Goal: Task Accomplishment & Management: Complete application form

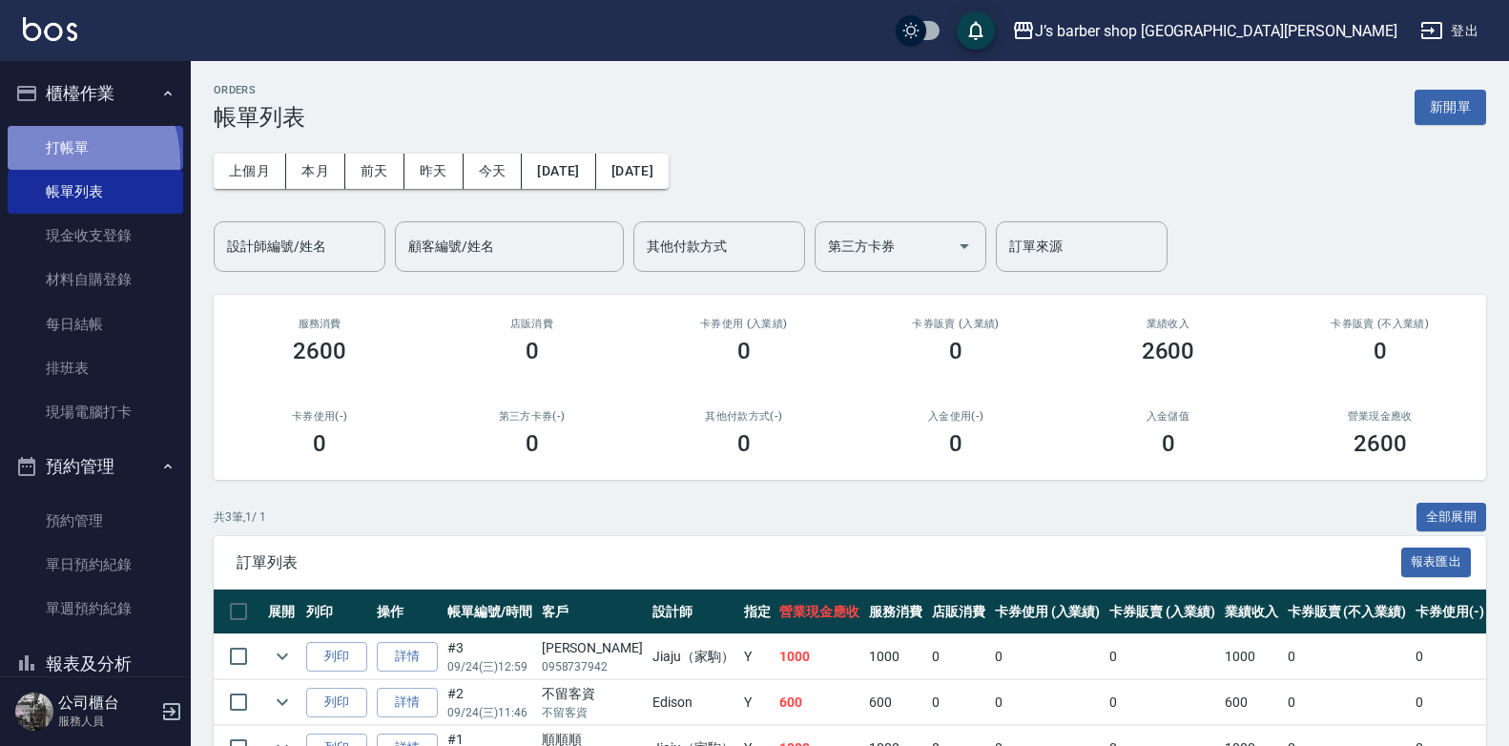
click at [55, 161] on link "打帳單" at bounding box center [96, 148] width 176 height 44
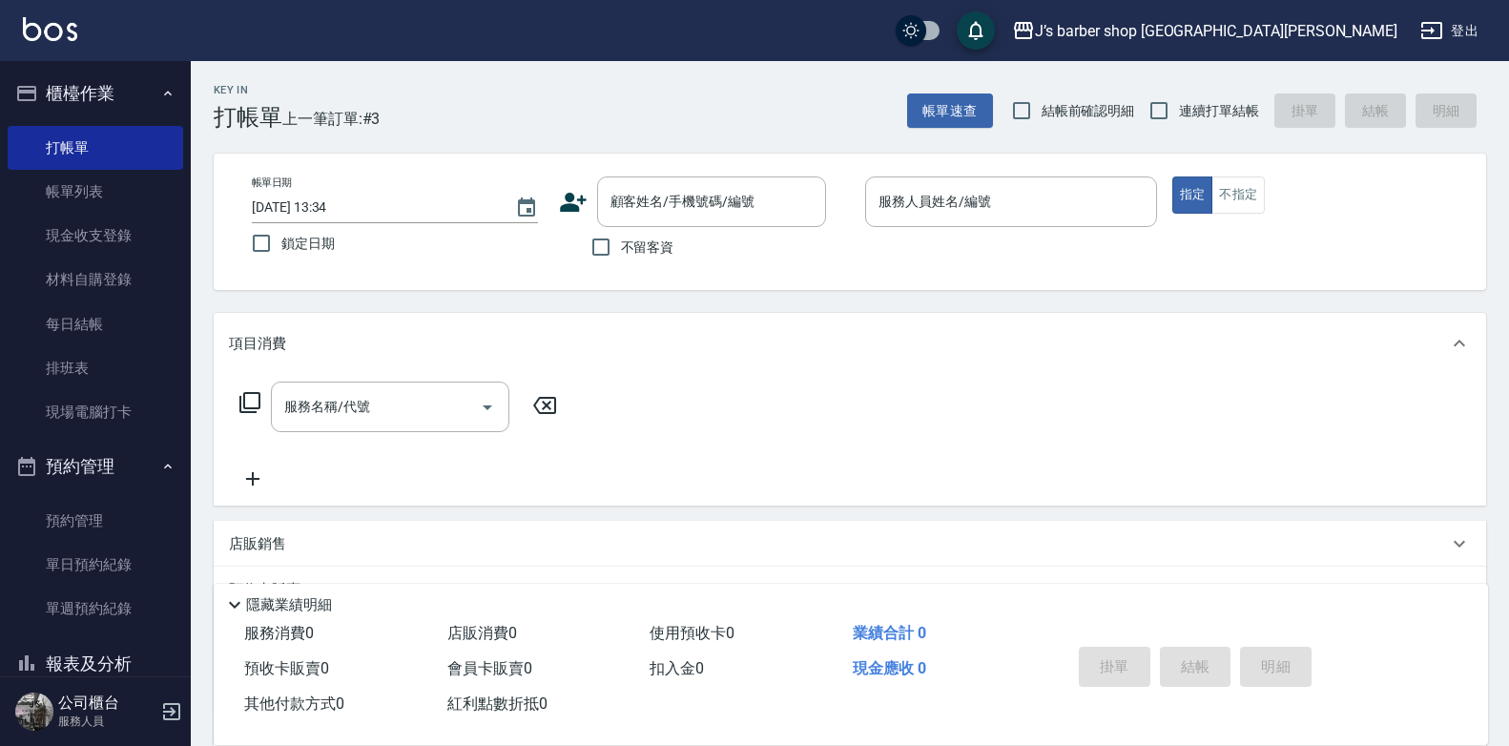
click at [672, 241] on span "不留客資" at bounding box center [647, 248] width 53 height 20
click at [621, 241] on input "不留客資" at bounding box center [601, 247] width 40 height 40
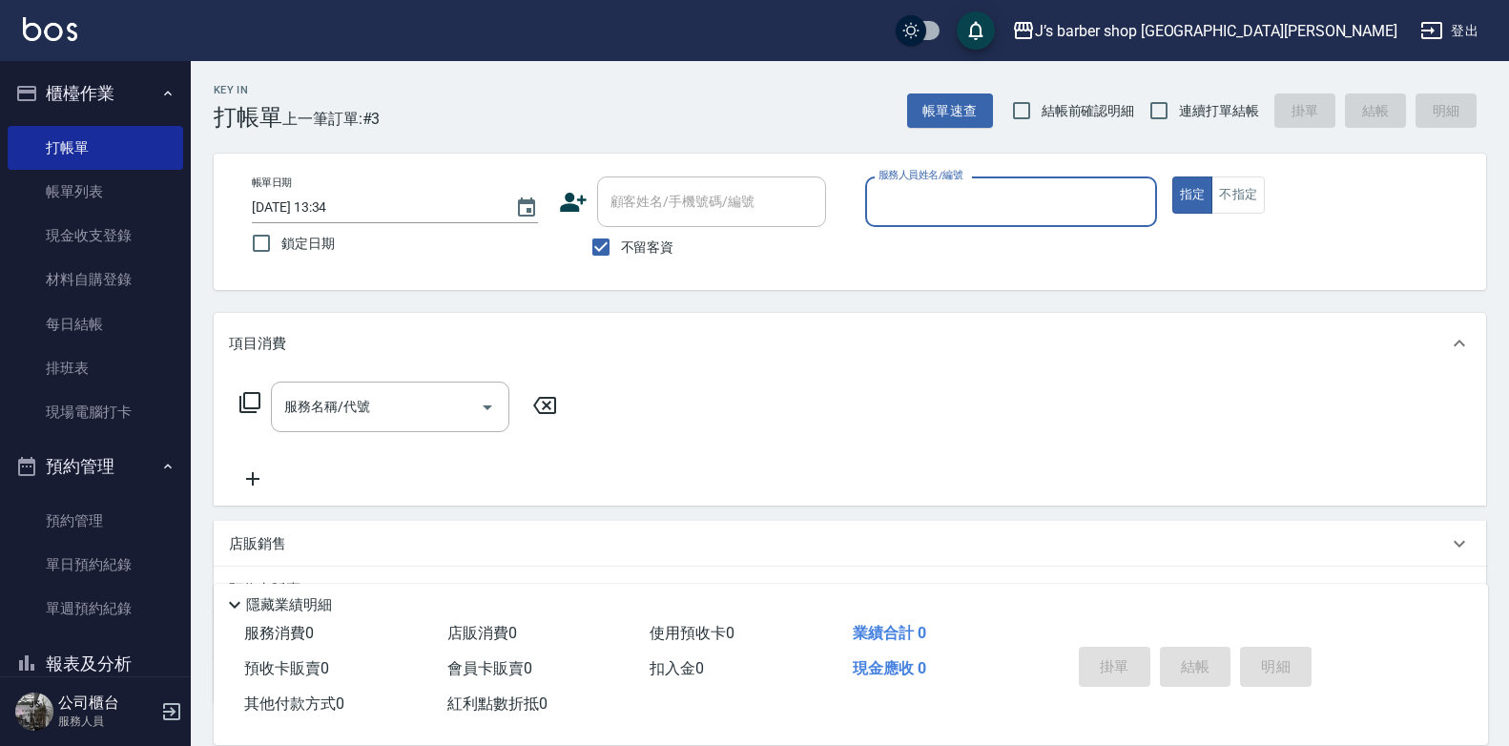
click at [651, 239] on span "不留客資" at bounding box center [647, 248] width 53 height 20
click at [621, 239] on input "不留客資" at bounding box center [601, 247] width 40 height 40
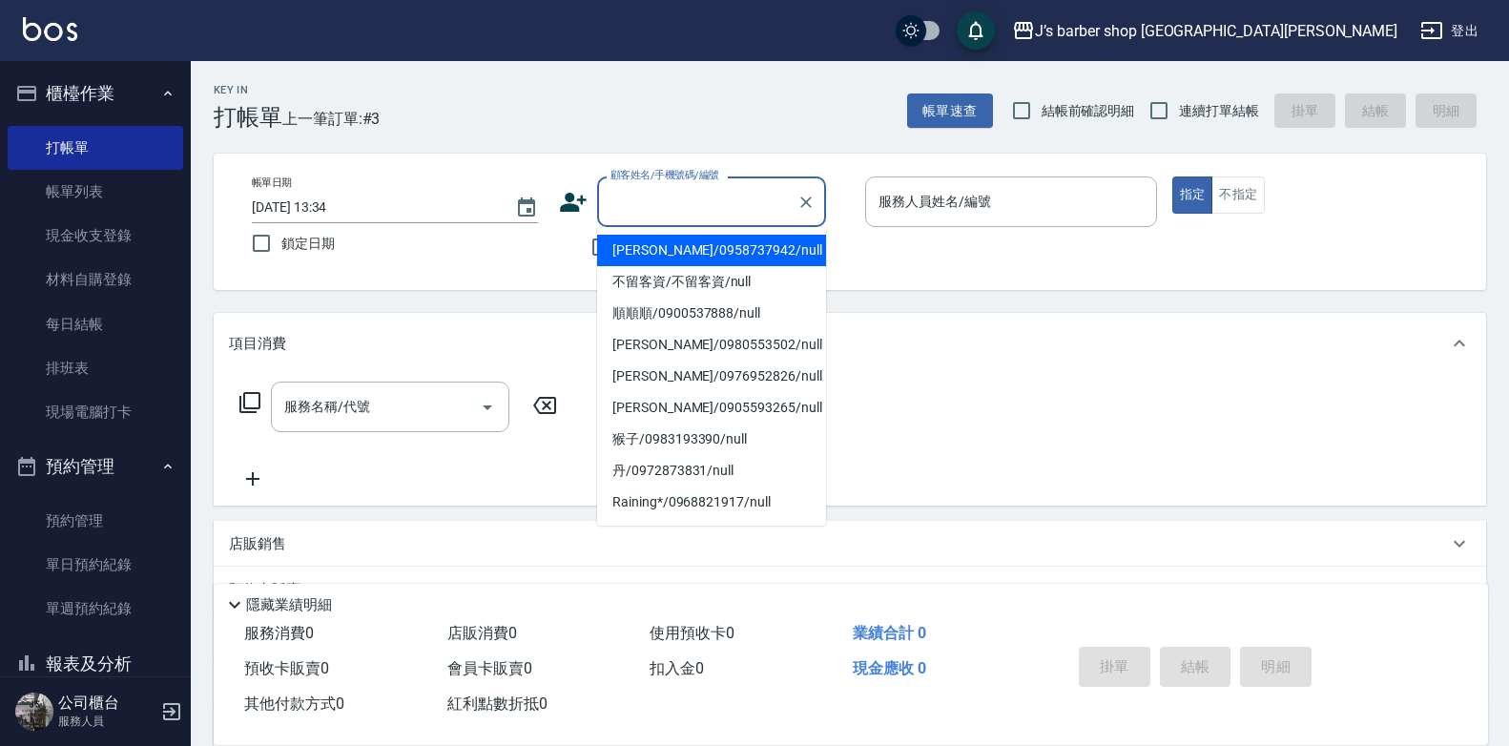
click at [651, 211] on input "顧客姓名/手機號碼/編號" at bounding box center [697, 201] width 183 height 33
click at [623, 197] on input "顧客姓名/手機號碼/編號" at bounding box center [697, 201] width 183 height 33
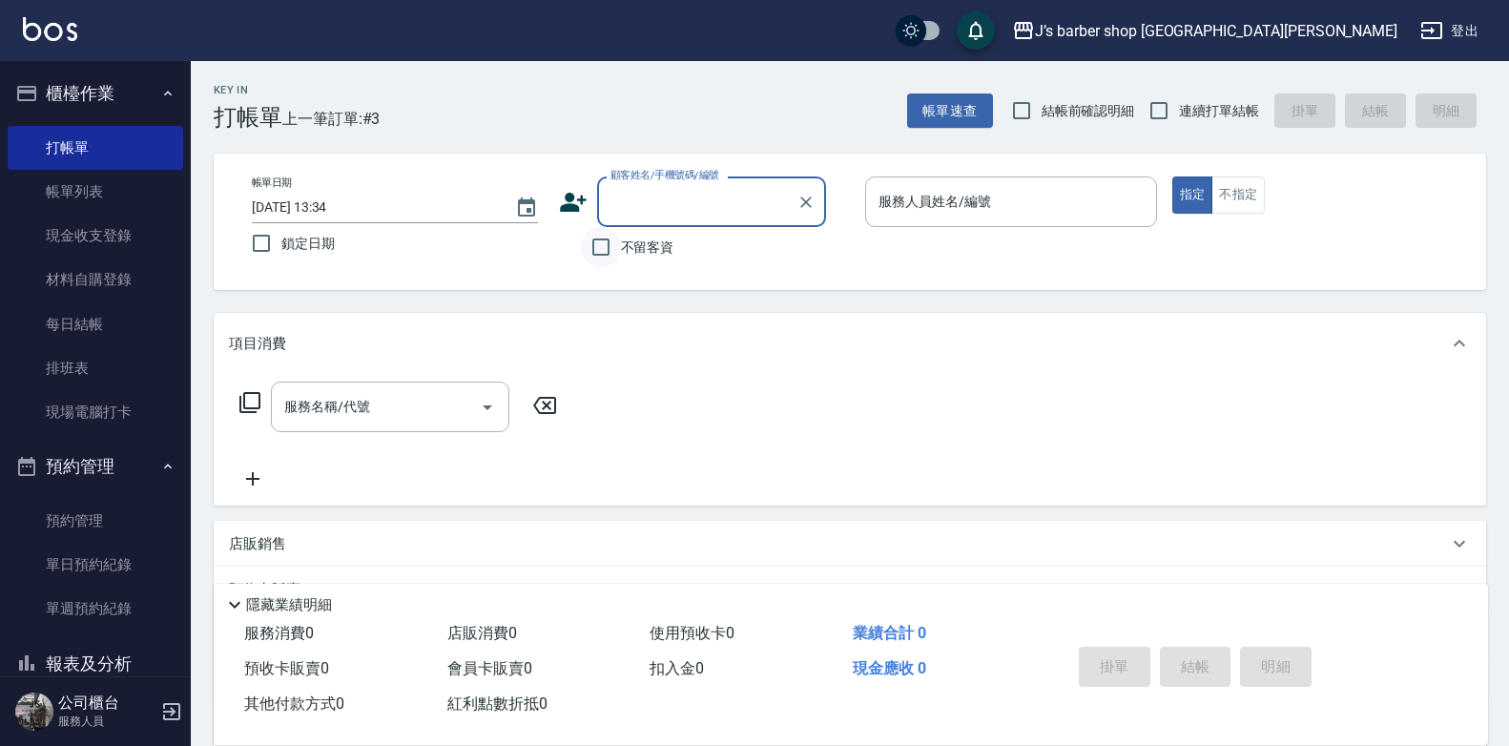
click at [617, 242] on input "不留客資" at bounding box center [601, 247] width 40 height 40
click at [634, 238] on span "不留客資" at bounding box center [647, 248] width 53 height 20
click at [621, 238] on input "不留客資" at bounding box center [601, 247] width 40 height 40
checkbox input "false"
click at [672, 203] on input "顧客姓名/手機號碼/編號" at bounding box center [697, 201] width 183 height 33
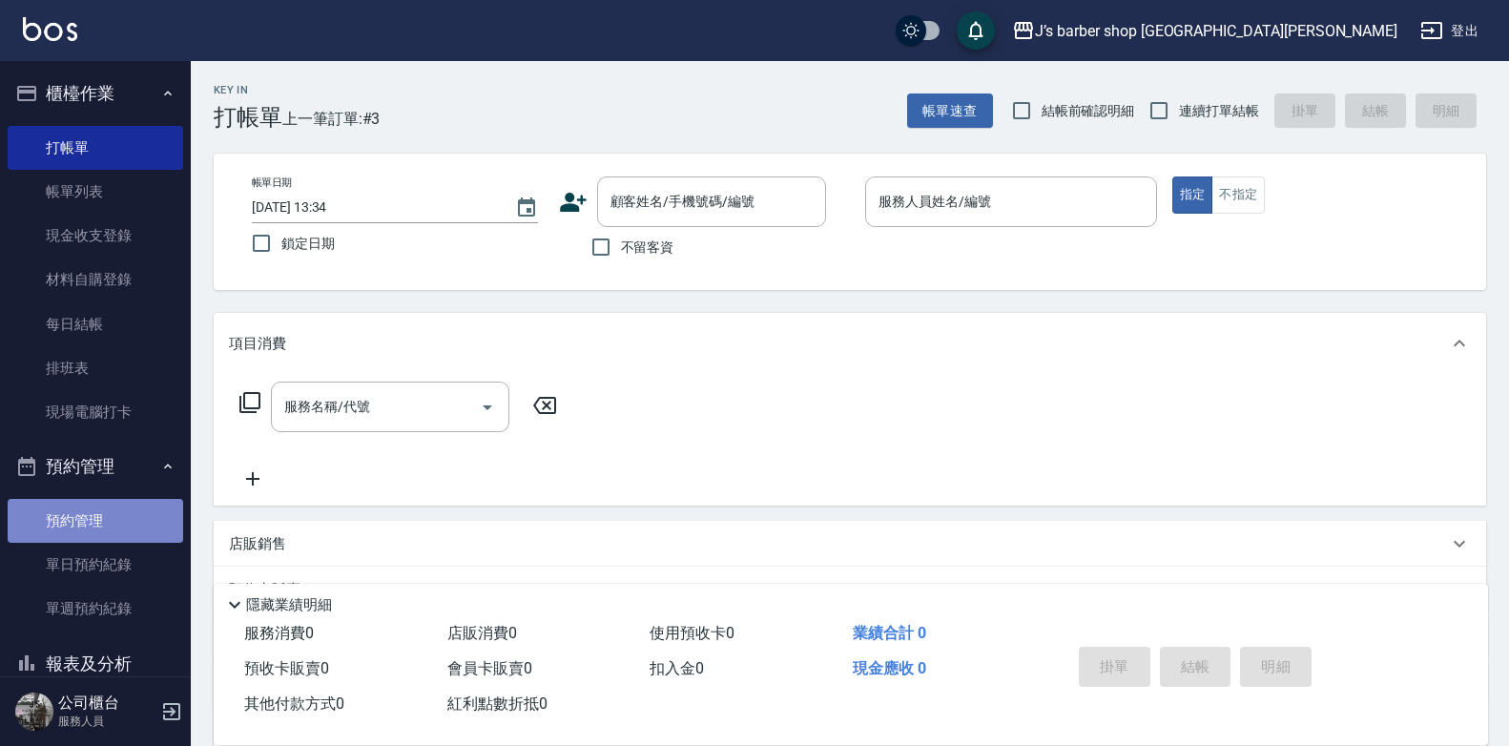
click at [112, 522] on link "預約管理" at bounding box center [96, 521] width 176 height 44
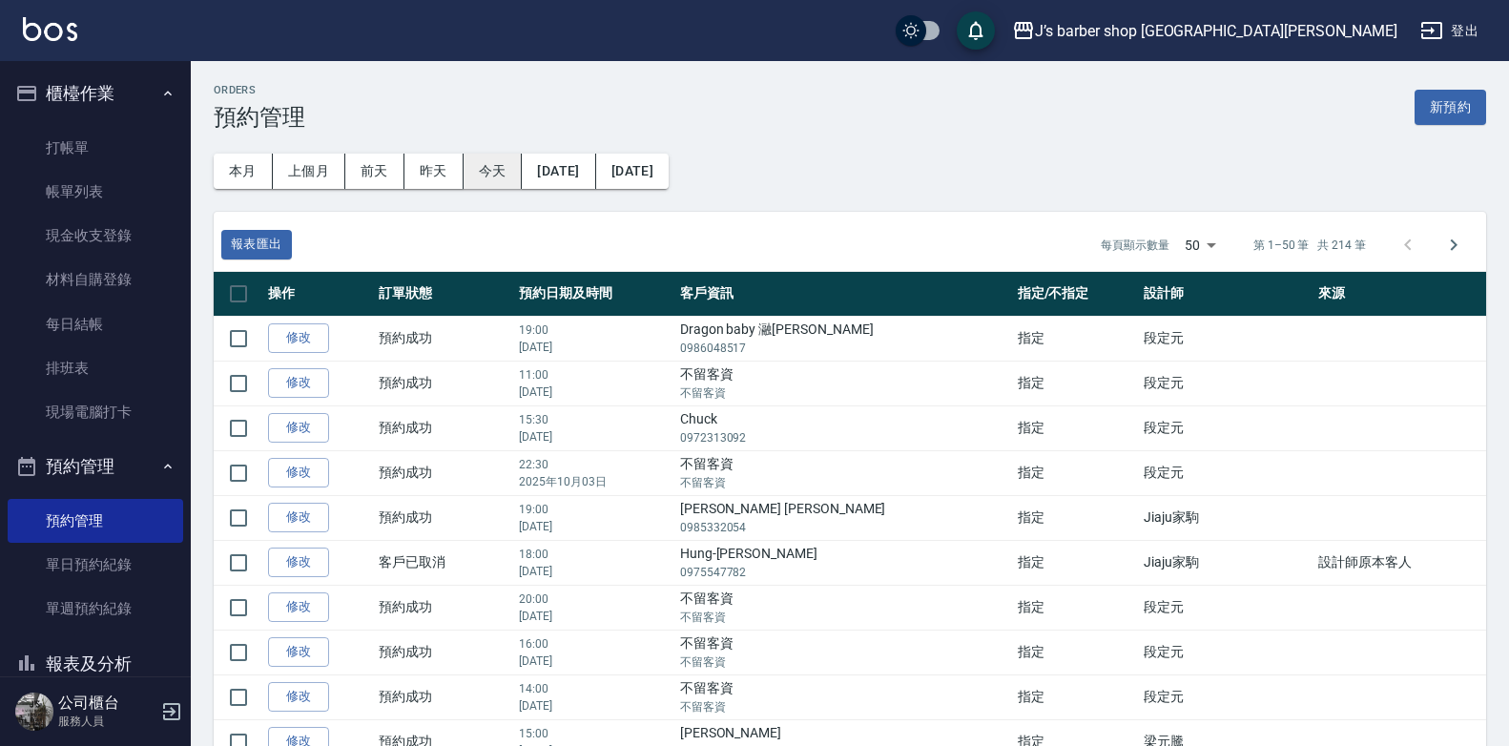
click at [499, 172] on button "今天" at bounding box center [493, 171] width 59 height 35
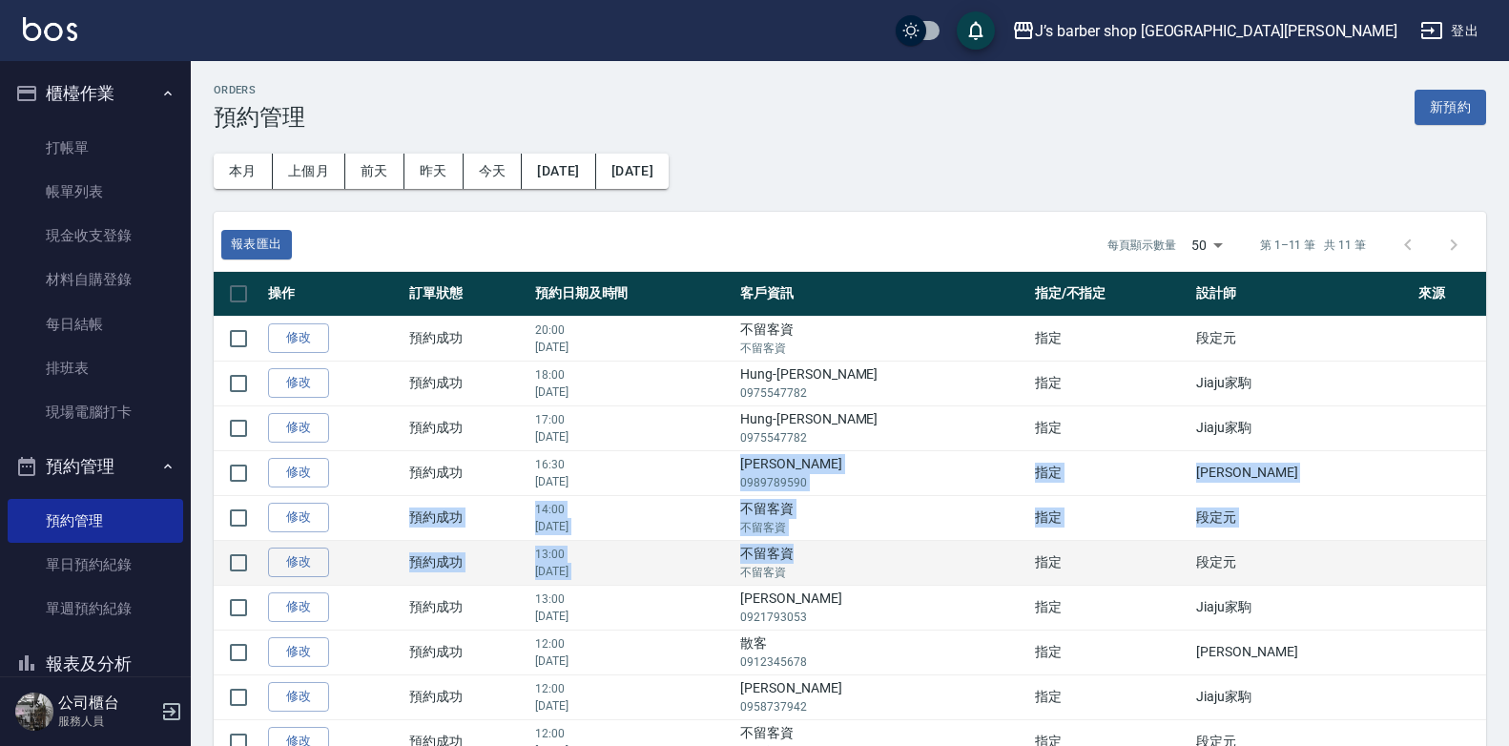
drag, startPoint x: 858, startPoint y: 473, endPoint x: 957, endPoint y: 548, distance: 124.6
click at [957, 548] on tbody "修改  預約成功 20:00 [DATE] 不留客資 不留客資 指定 段定元  修改  預約成功 18:00 [DATE] Hung-Chi Bill 097…" at bounding box center [850, 562] width 1272 height 493
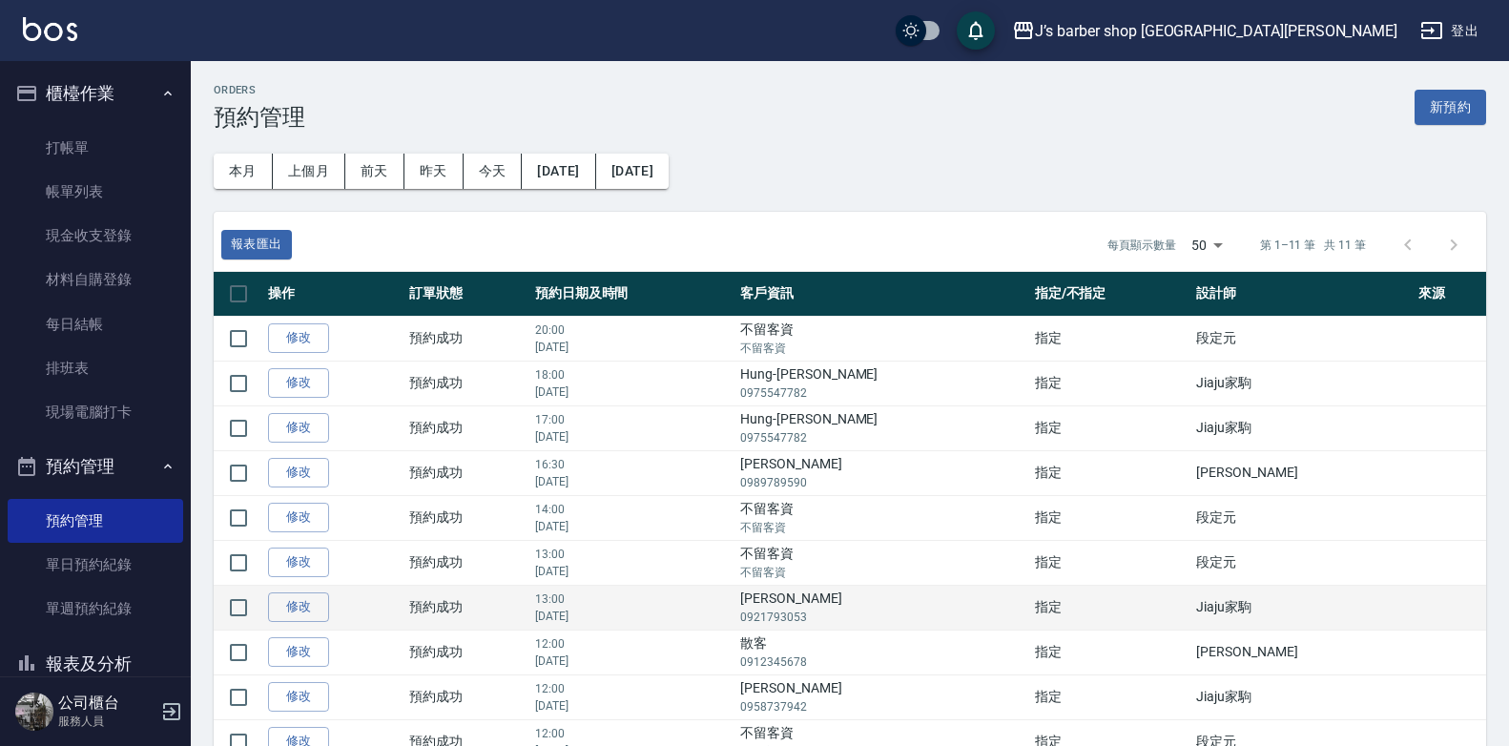
drag, startPoint x: 957, startPoint y: 548, endPoint x: 878, endPoint y: 607, distance: 98.3
click at [942, 605] on td "[PERSON_NAME] 0921793053" at bounding box center [882, 607] width 294 height 45
drag, startPoint x: 845, startPoint y: 602, endPoint x: 924, endPoint y: 612, distance: 79.9
click at [924, 612] on td "[PERSON_NAME] 0921793053" at bounding box center [882, 607] width 294 height 45
drag, startPoint x: 924, startPoint y: 612, endPoint x: 874, endPoint y: 607, distance: 50.9
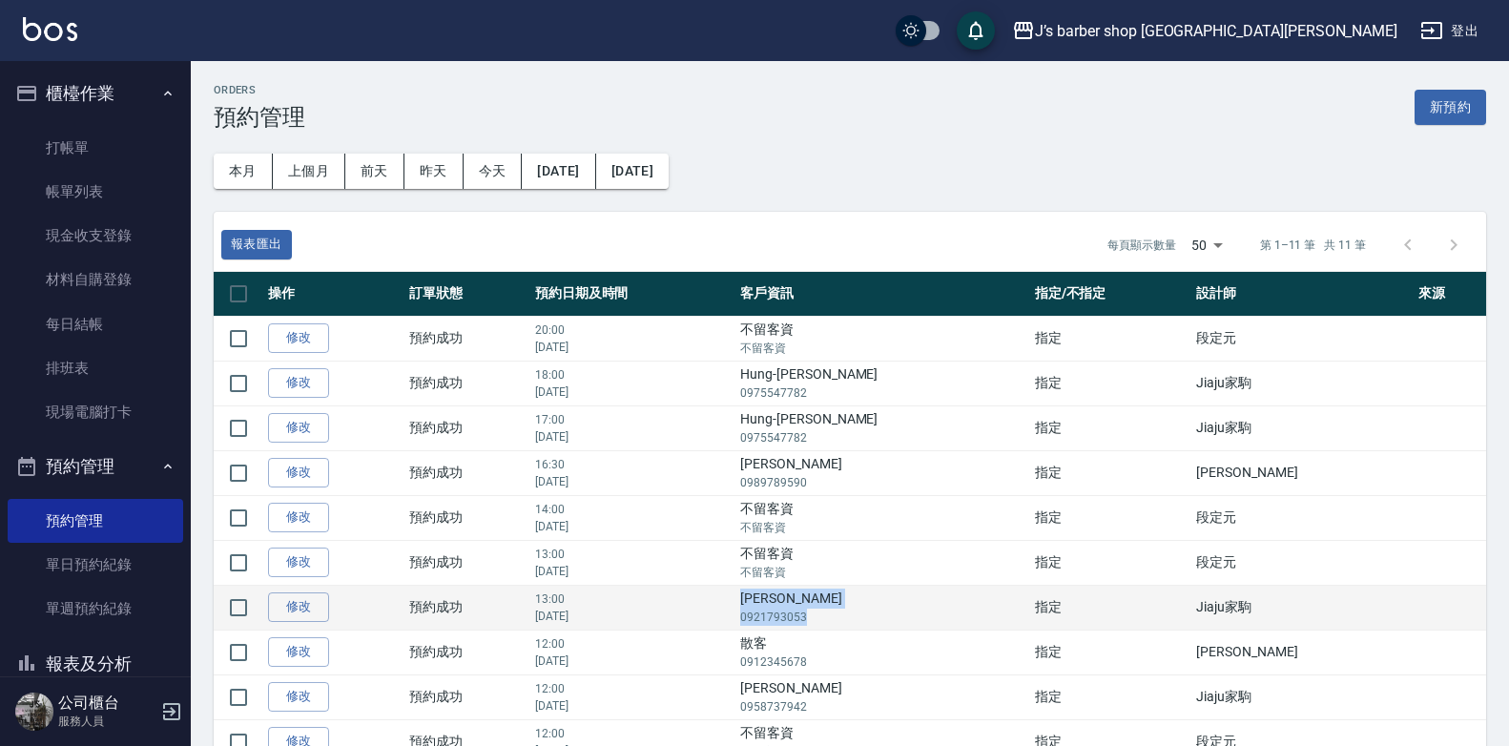
copy td "[PERSON_NAME] 0921793053"
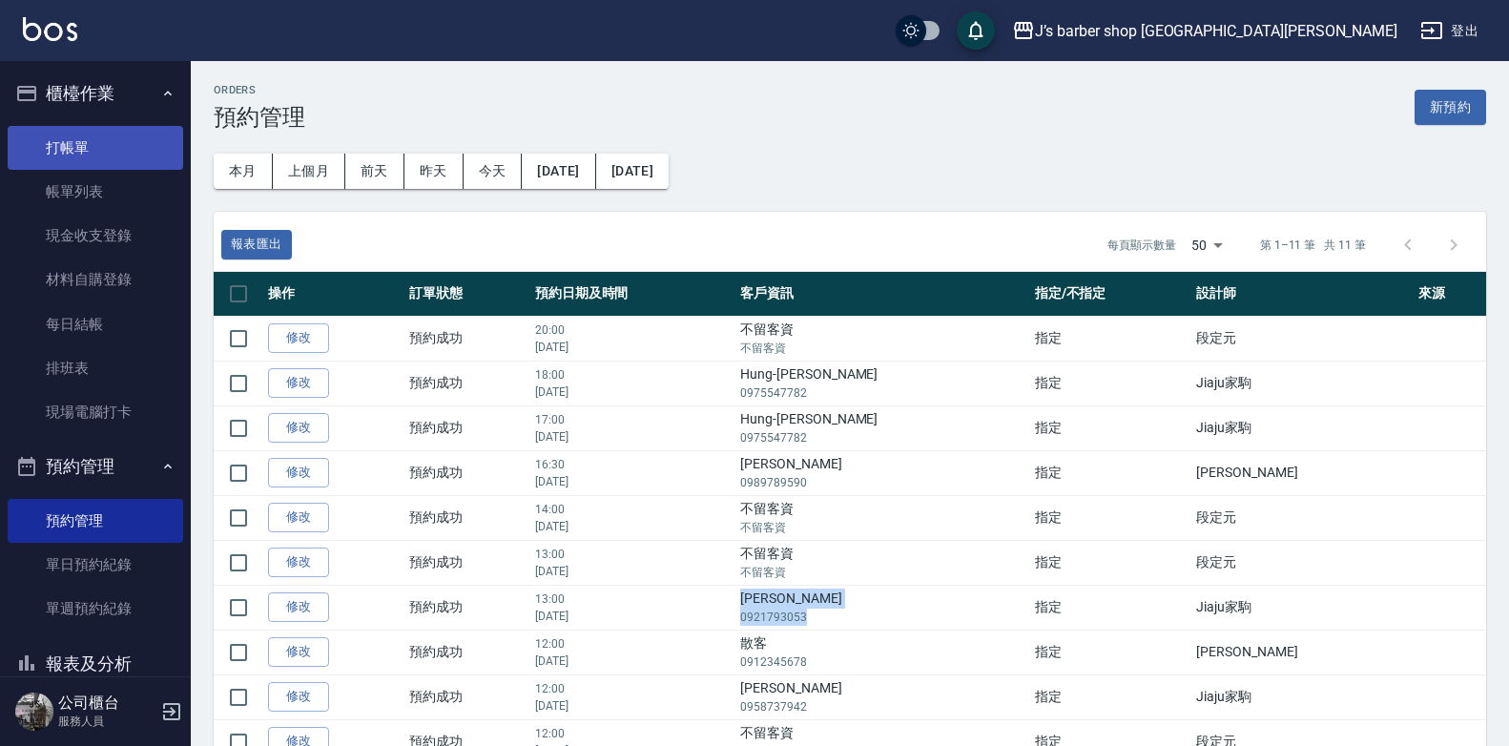
click at [113, 162] on link "打帳單" at bounding box center [96, 148] width 176 height 44
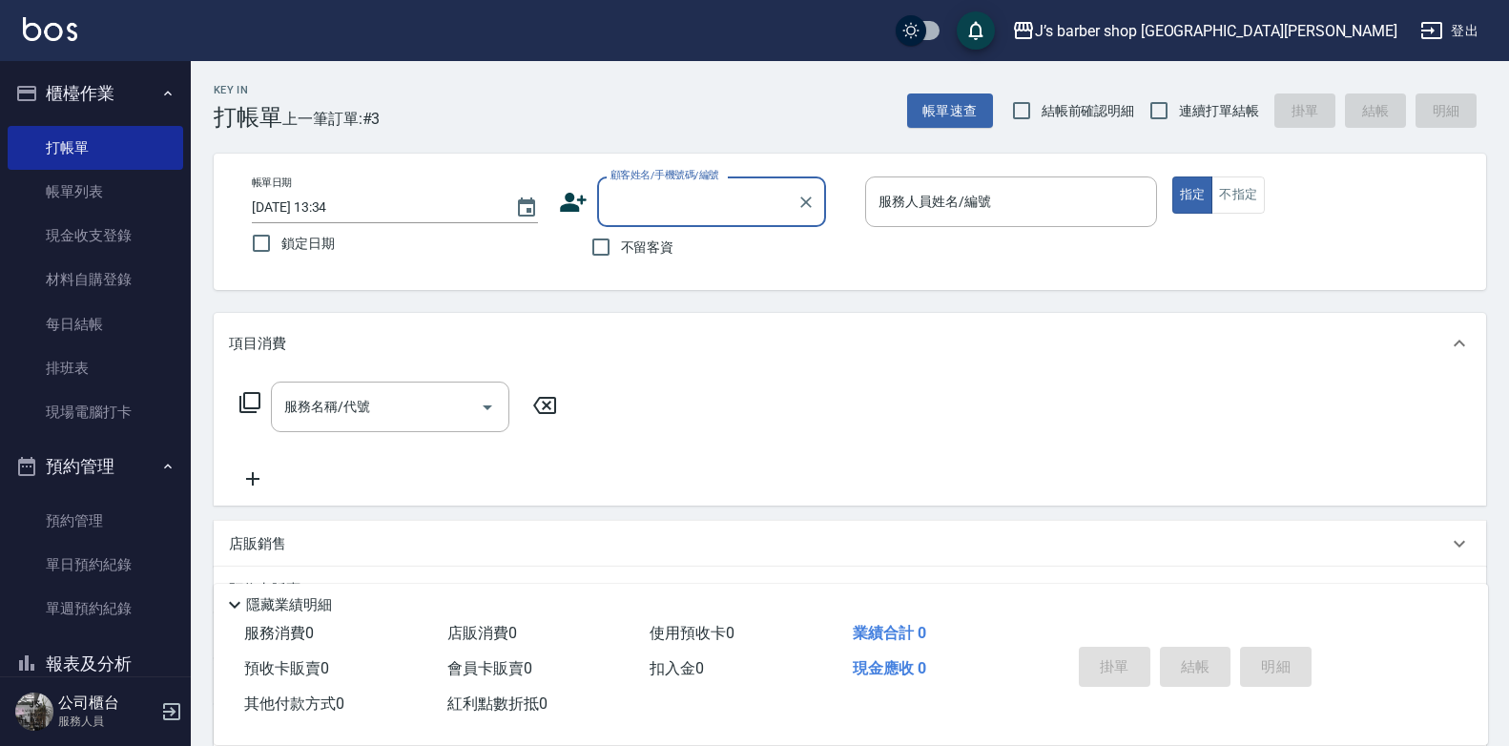
click at [668, 208] on input "顧客姓名/手機號碼/編號" at bounding box center [697, 201] width 183 height 33
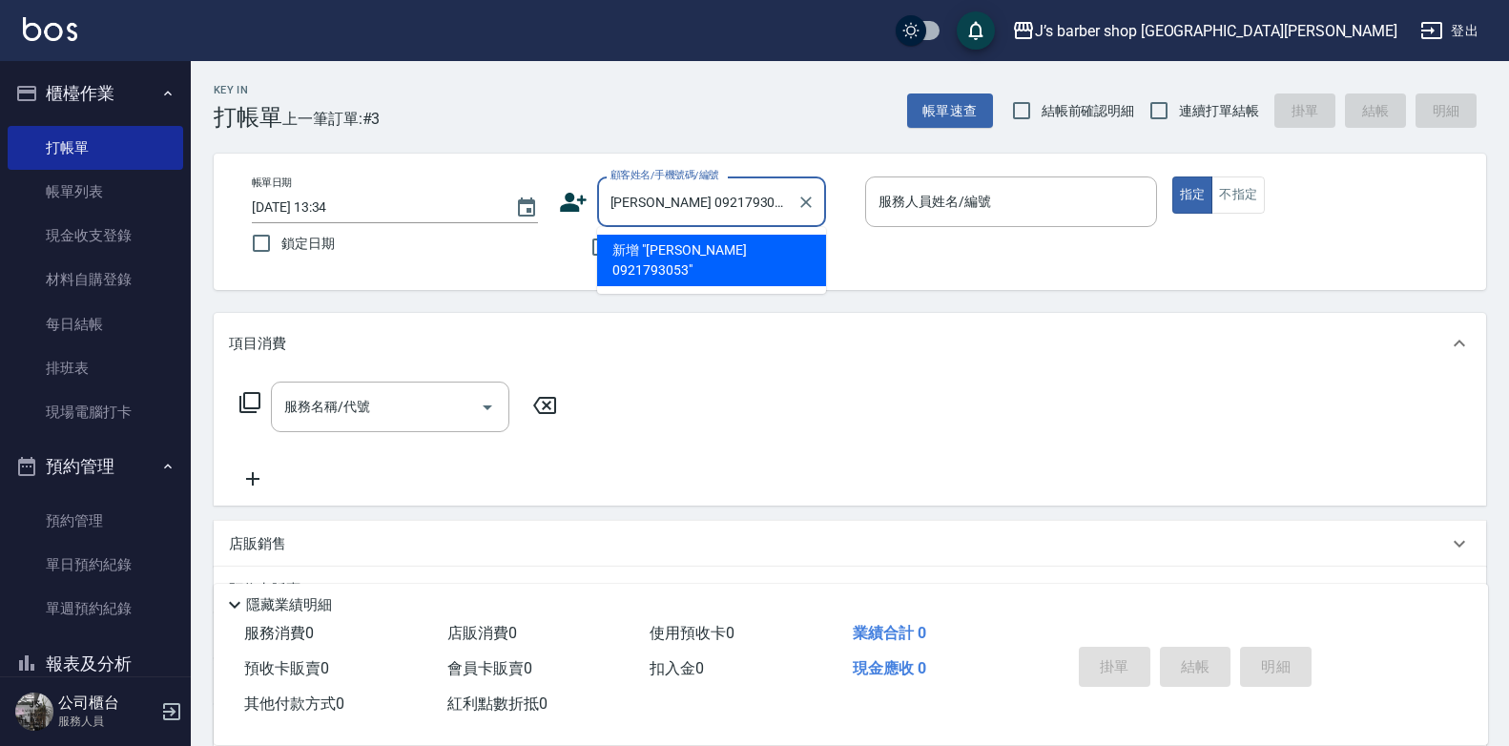
click at [692, 252] on li "新增 "[PERSON_NAME] 0921793053"" at bounding box center [711, 261] width 229 height 52
type input "[PERSON_NAME] 0921793053"
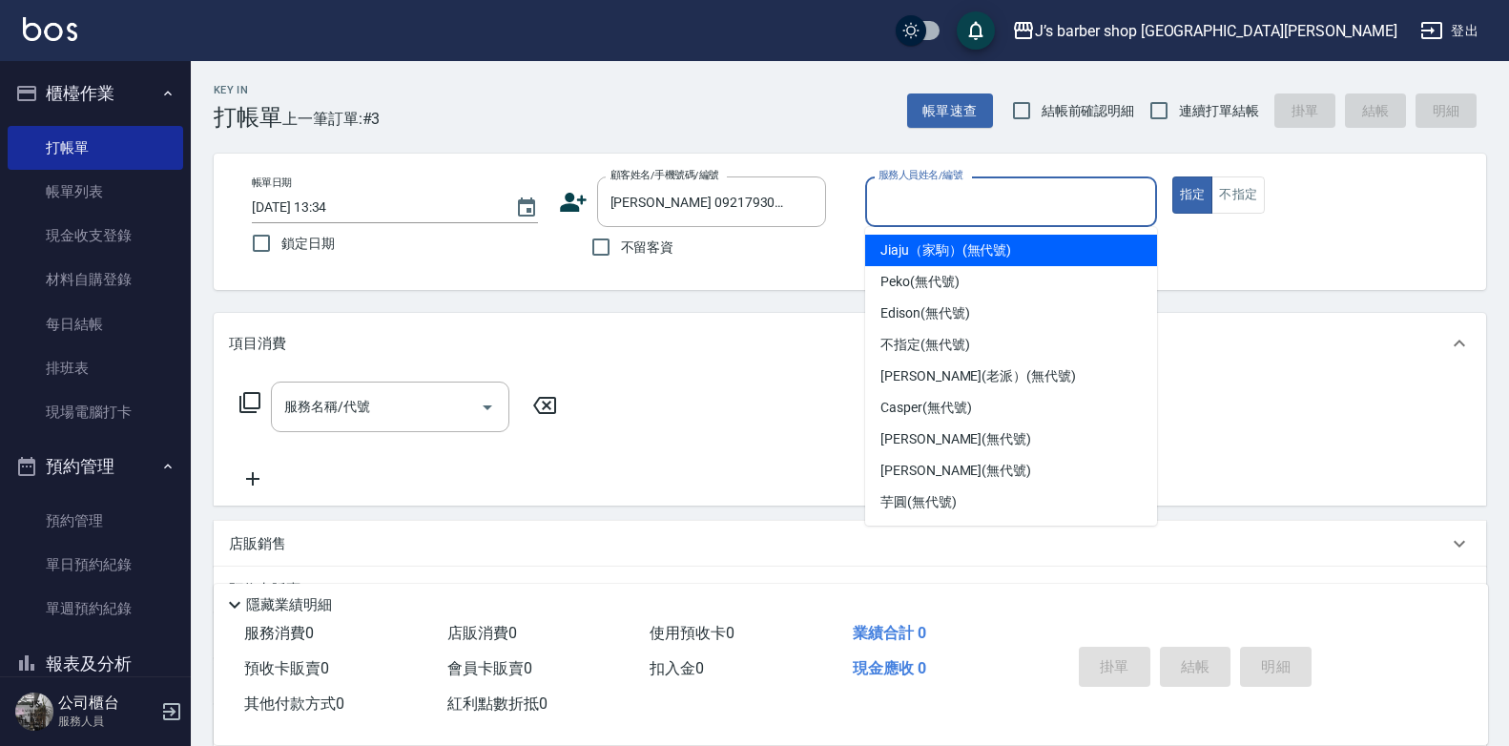
click at [1019, 216] on input "服務人員姓名/編號" at bounding box center [1011, 201] width 275 height 33
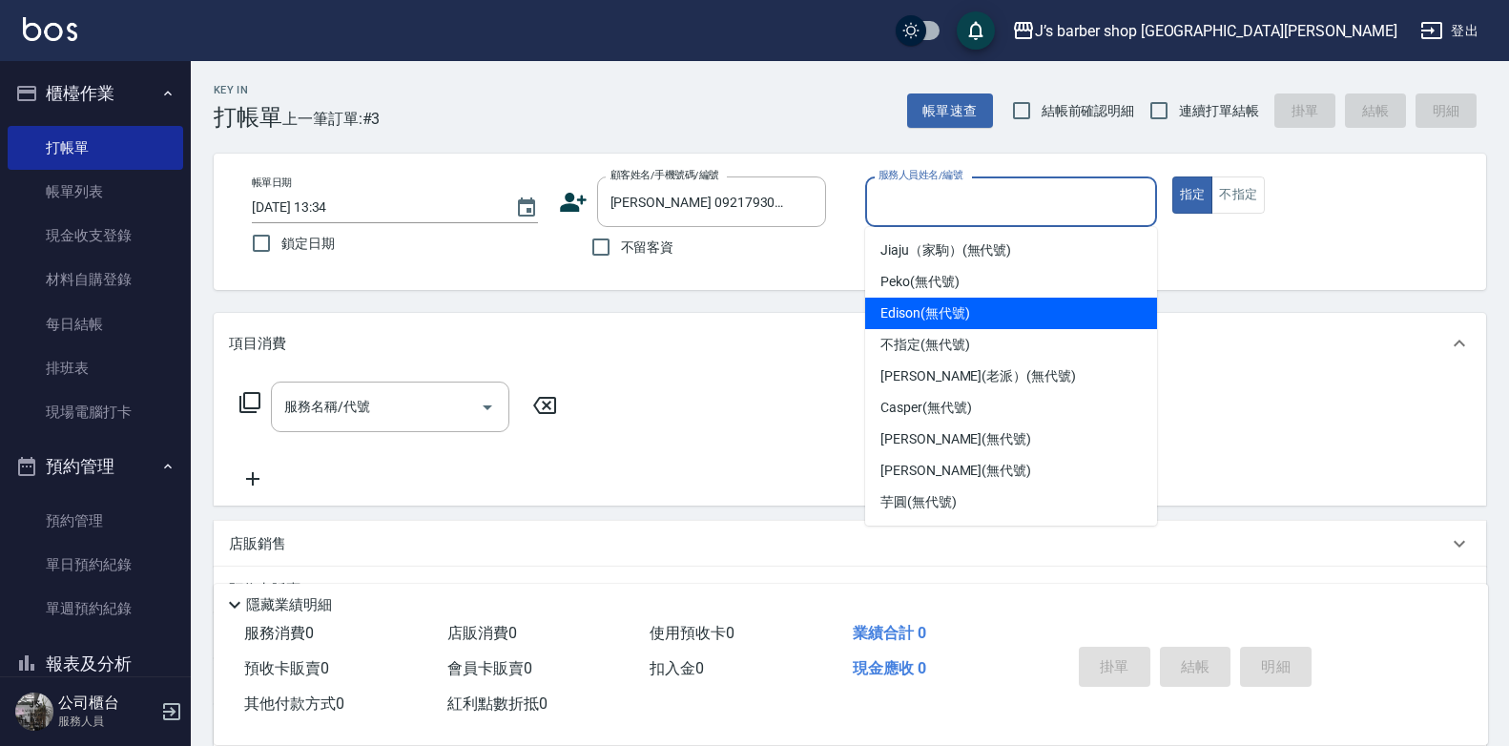
click at [1000, 320] on div "Edison (無代號)" at bounding box center [1011, 313] width 292 height 31
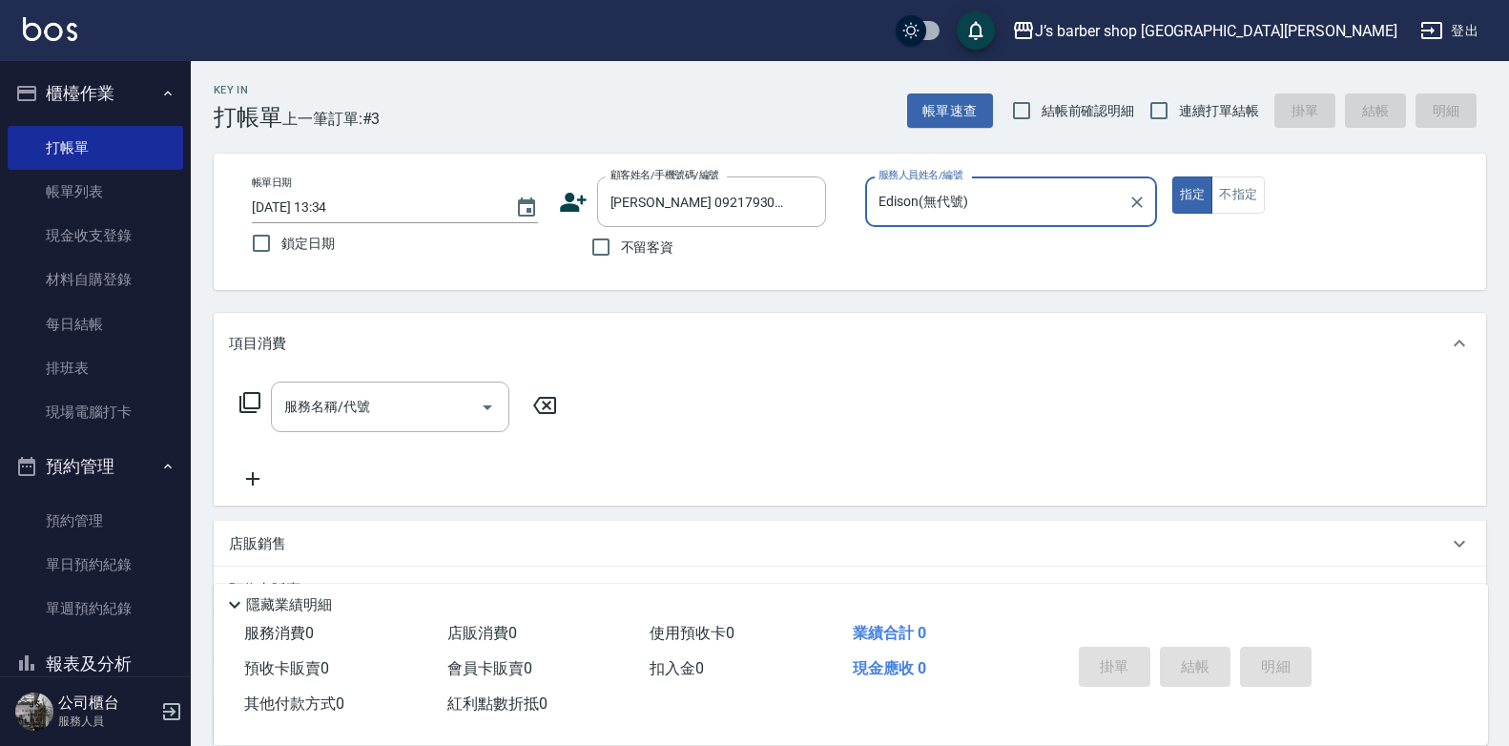
click at [1005, 205] on input "Edison(無代號)" at bounding box center [997, 201] width 246 height 33
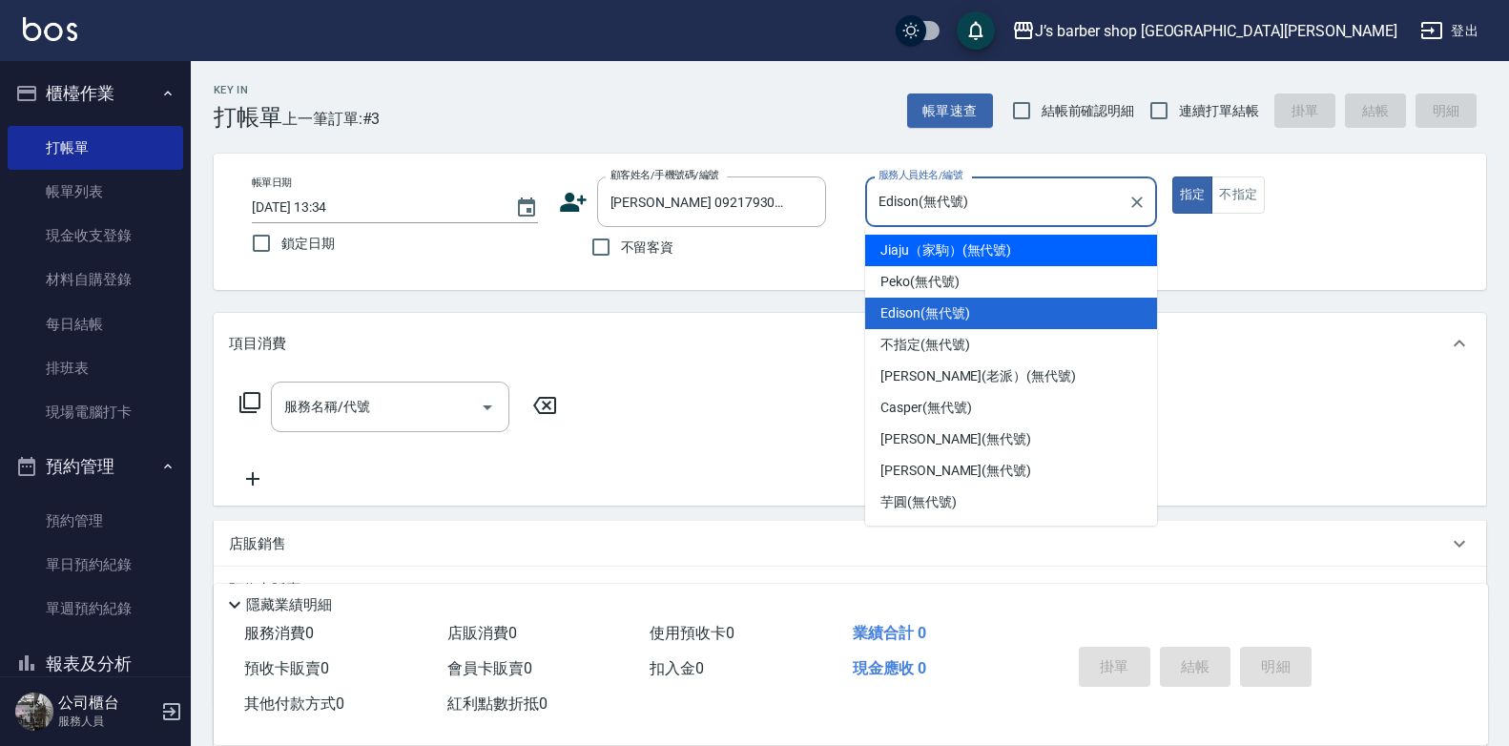
click at [961, 249] on span "Jiaju（家駒） (無代號)" at bounding box center [945, 250] width 131 height 20
type input "Jiaju（家駒）(無代號)"
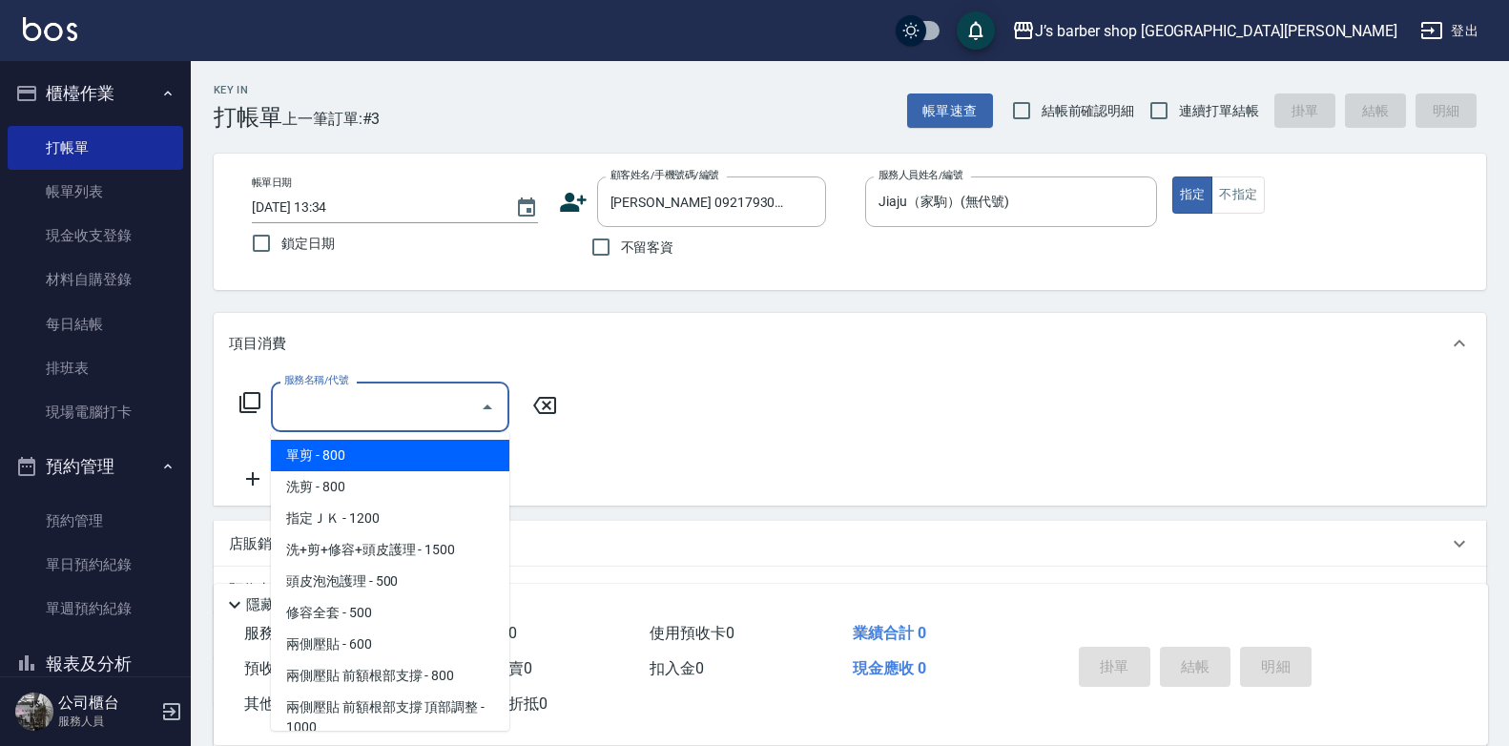
click at [339, 402] on input "服務名稱/代號" at bounding box center [375, 406] width 193 height 33
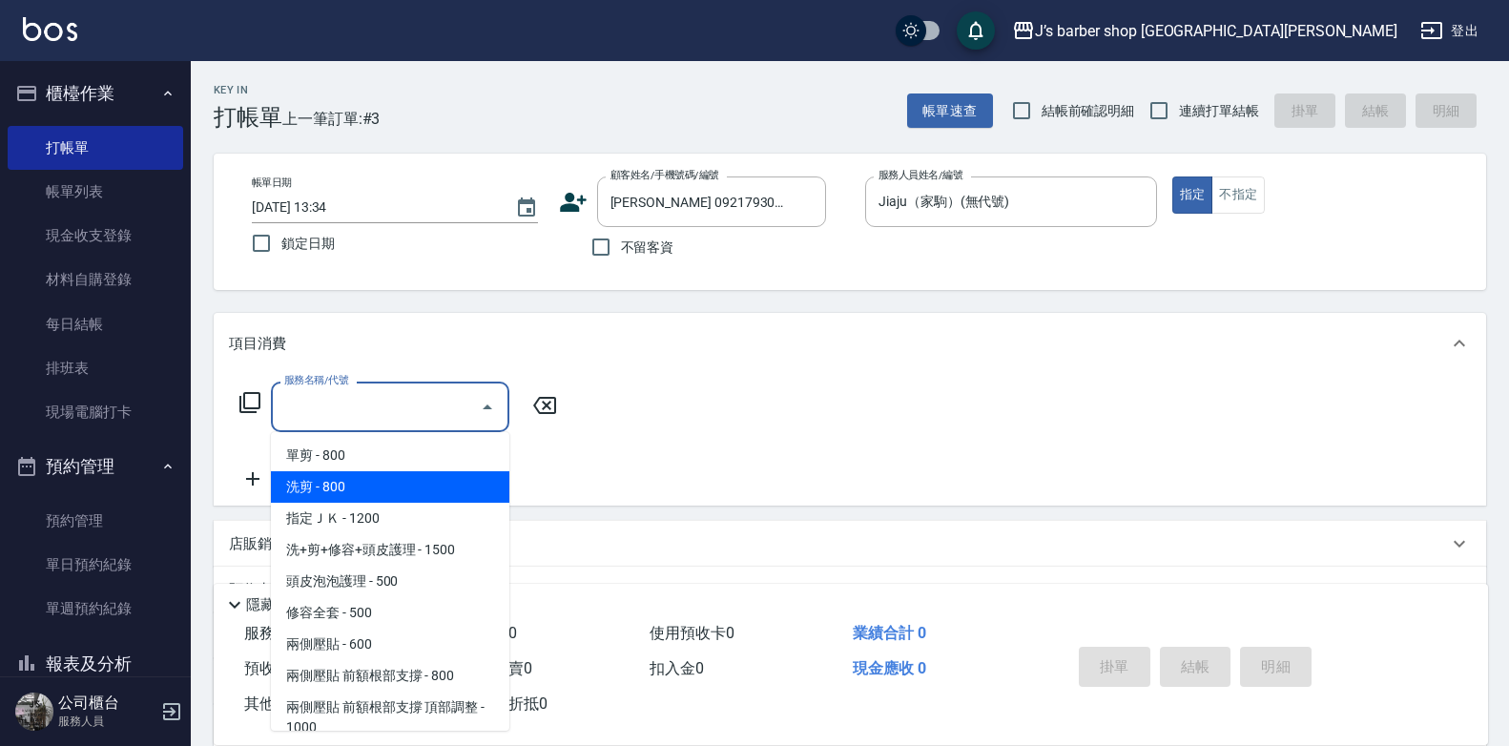
click at [401, 494] on span "洗剪 - 800" at bounding box center [390, 486] width 238 height 31
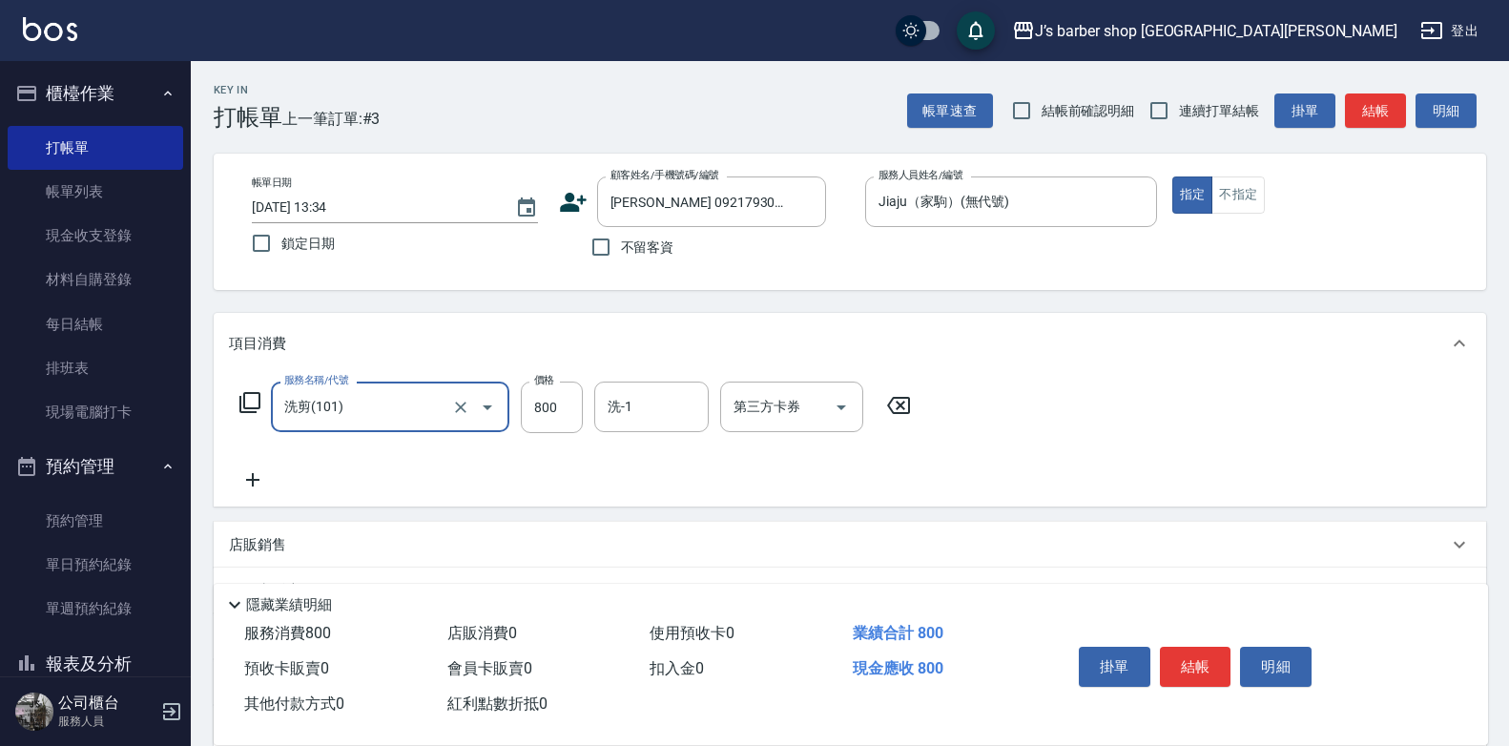
click at [477, 423] on div at bounding box center [473, 407] width 53 height 51
click at [484, 413] on icon "Open" at bounding box center [487, 407] width 23 height 23
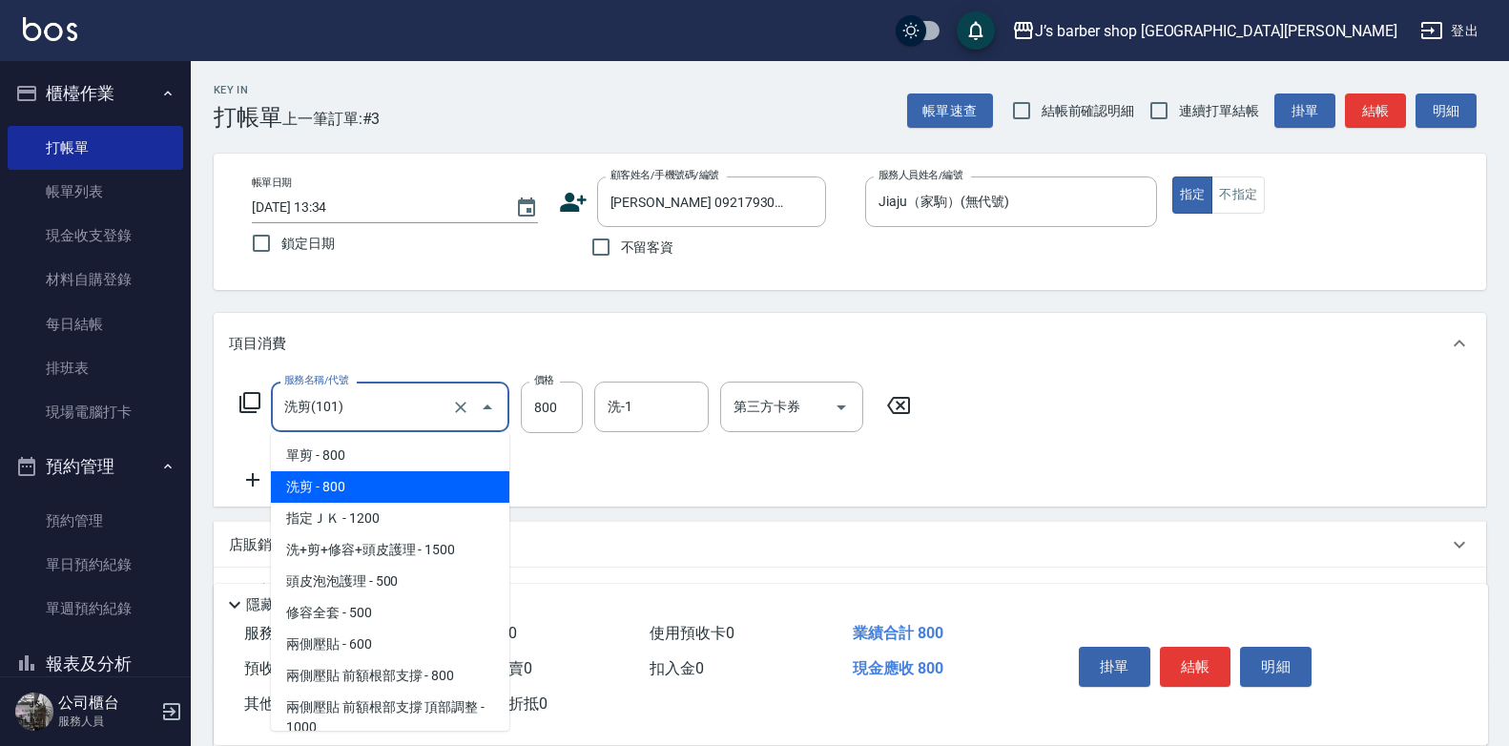
click at [424, 511] on span "指定ＪＫ - 1200" at bounding box center [390, 518] width 238 height 31
type input "指定ＪＫ(102)"
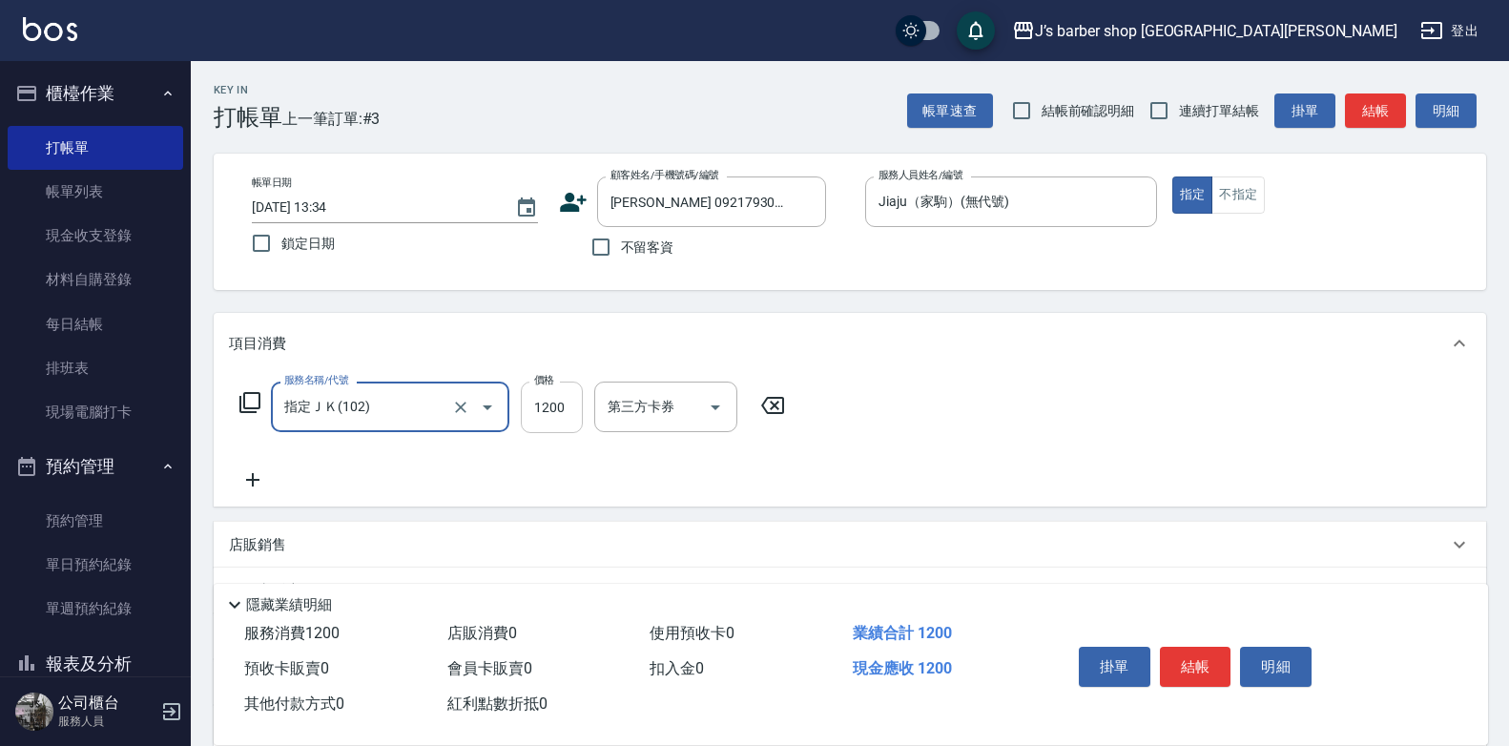
click at [548, 413] on input "1200" at bounding box center [552, 408] width 62 height 52
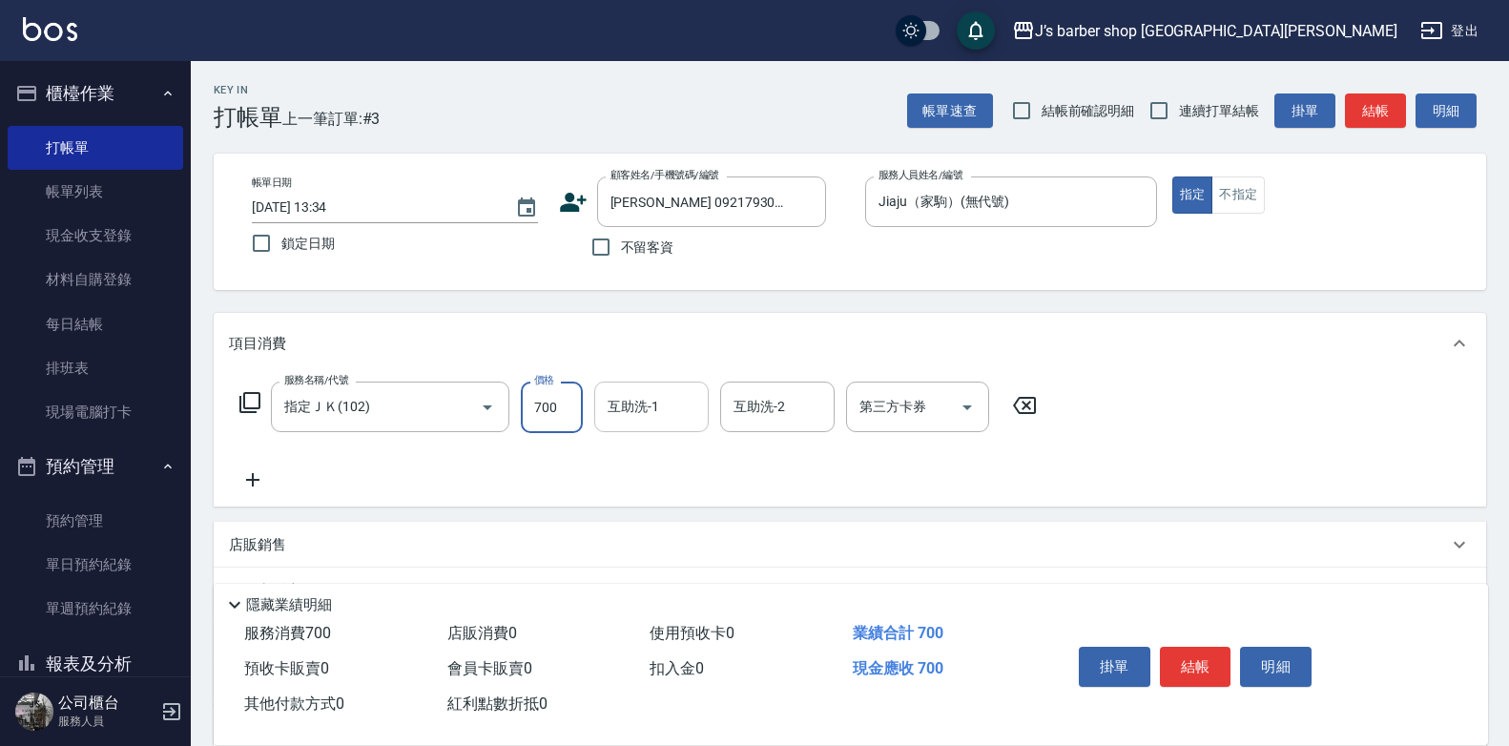
type input "700"
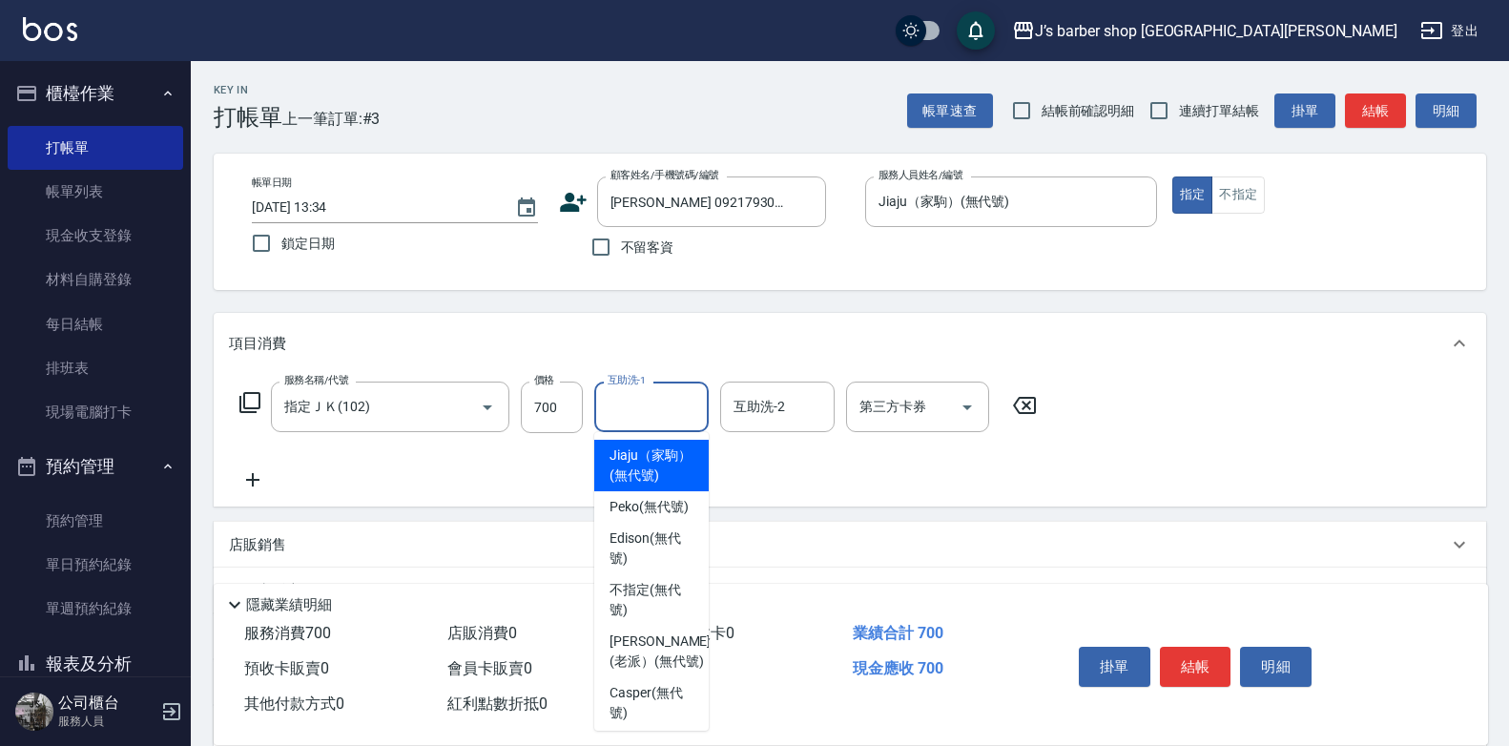
click at [684, 406] on input "互助洗-1" at bounding box center [651, 406] width 97 height 33
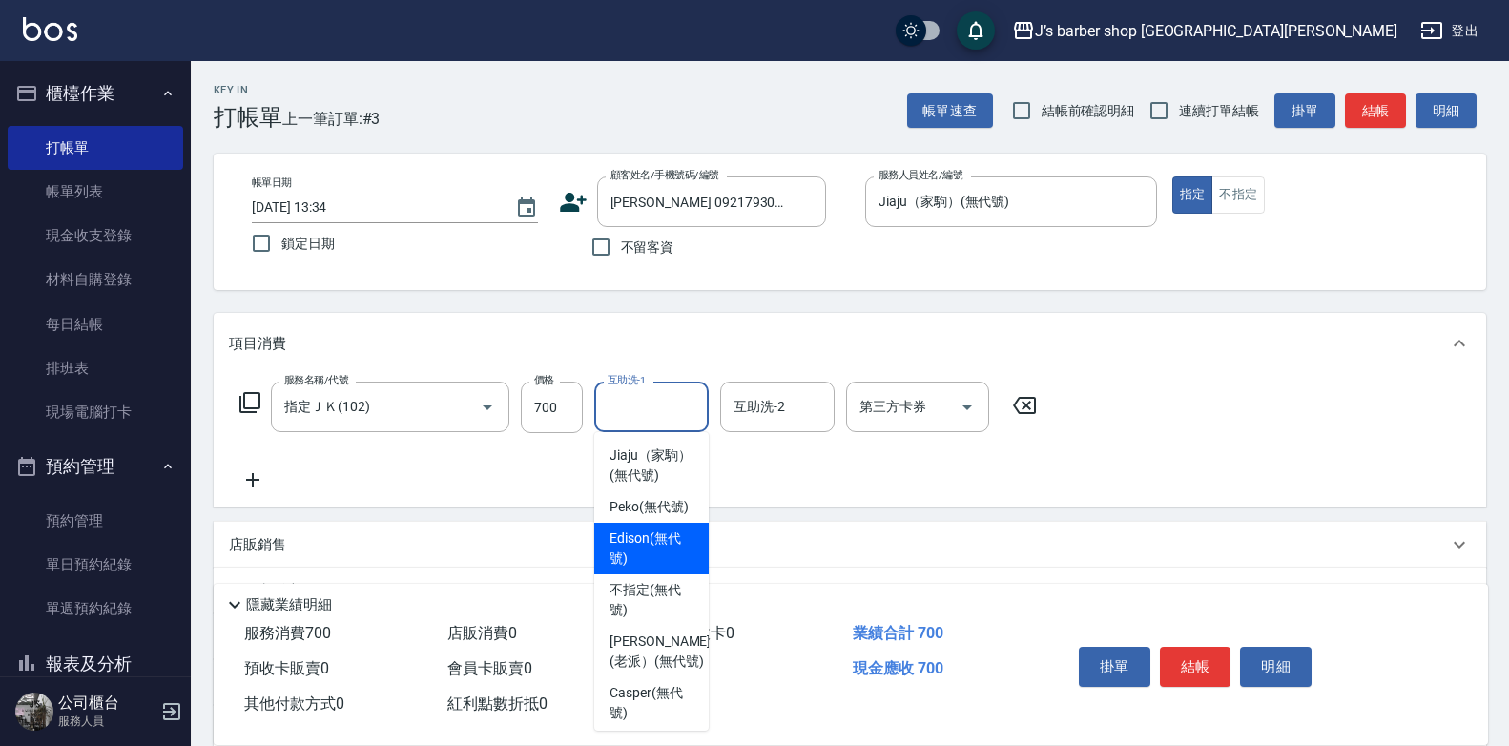
click at [666, 568] on span "Edison (無代號)" at bounding box center [652, 548] width 84 height 40
type input "Edison(無代號)"
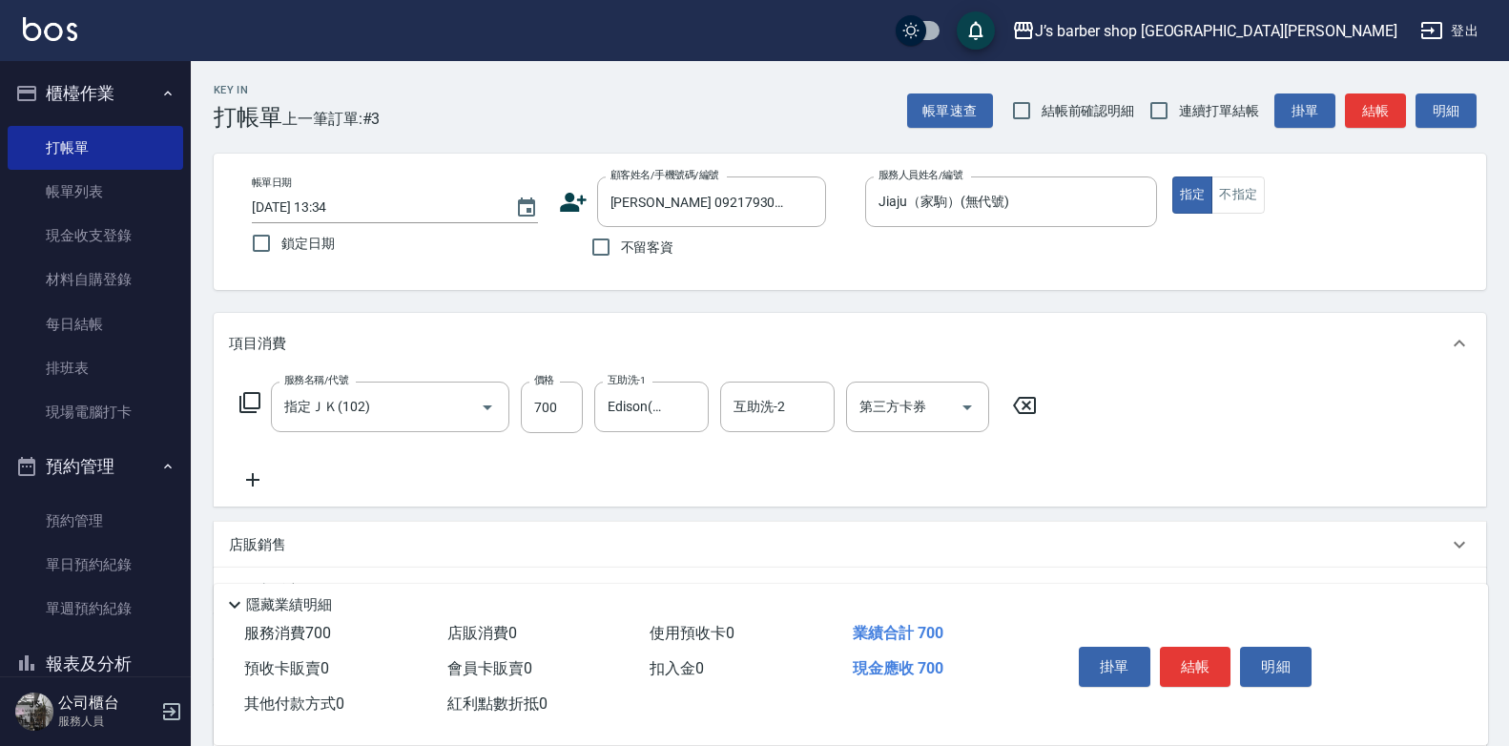
click at [692, 472] on div "服務名稱/代號 指定ＪＫ(102) 服務名稱/代號 價格 700 價格 互助洗-1 Edison(無代號) 互助洗-1 互助洗-2 互助洗-2 第三方卡券 第…" at bounding box center [638, 437] width 819 height 110
click at [1190, 654] on button "結帳" at bounding box center [1196, 667] width 72 height 40
